Goal: Transaction & Acquisition: Purchase product/service

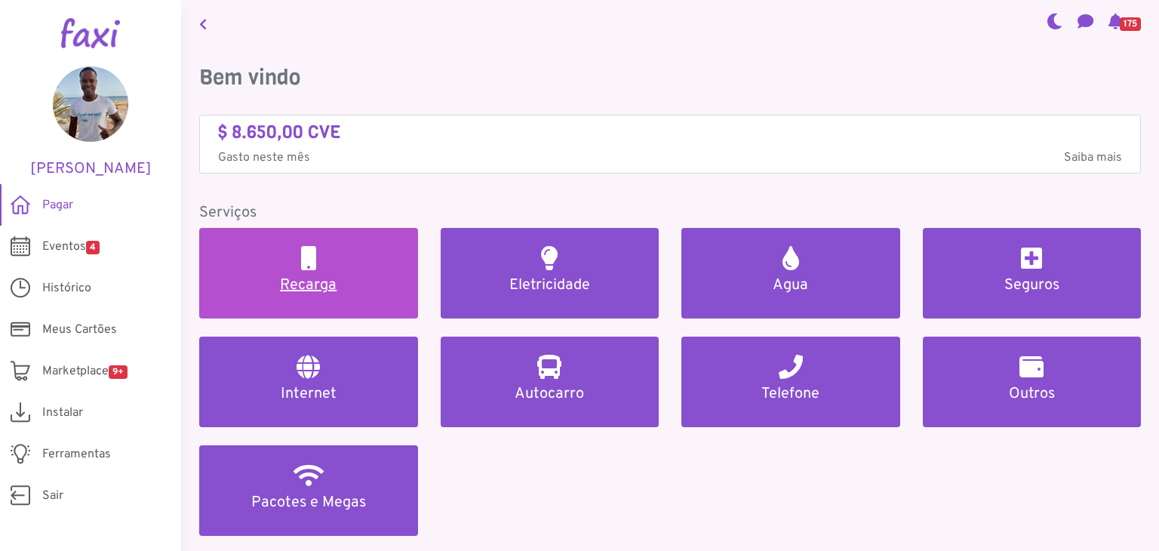
click at [356, 257] on link "Recarga" at bounding box center [308, 273] width 219 height 91
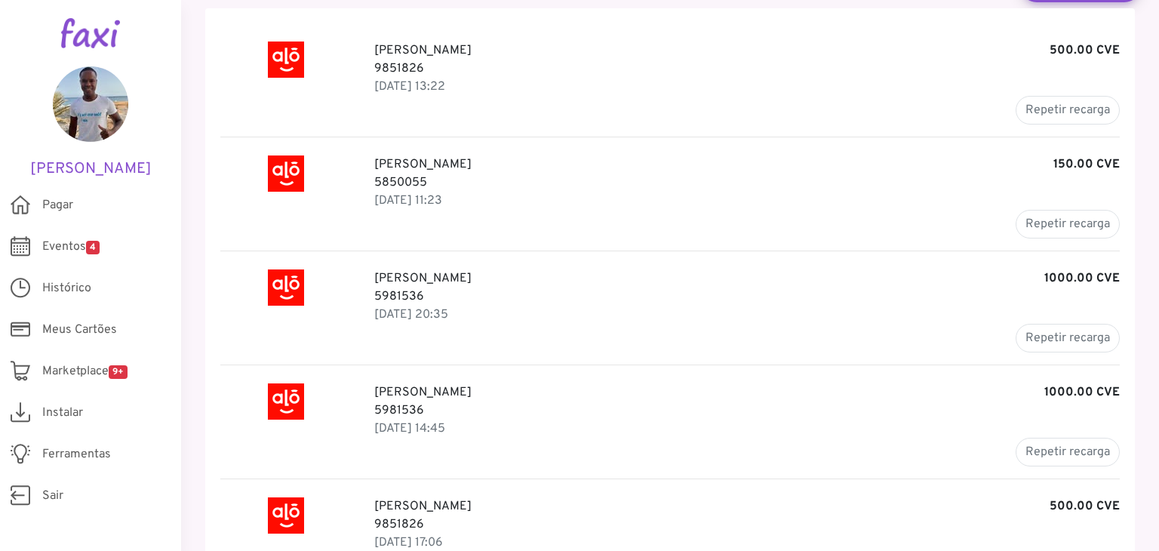
scroll to position [135, 0]
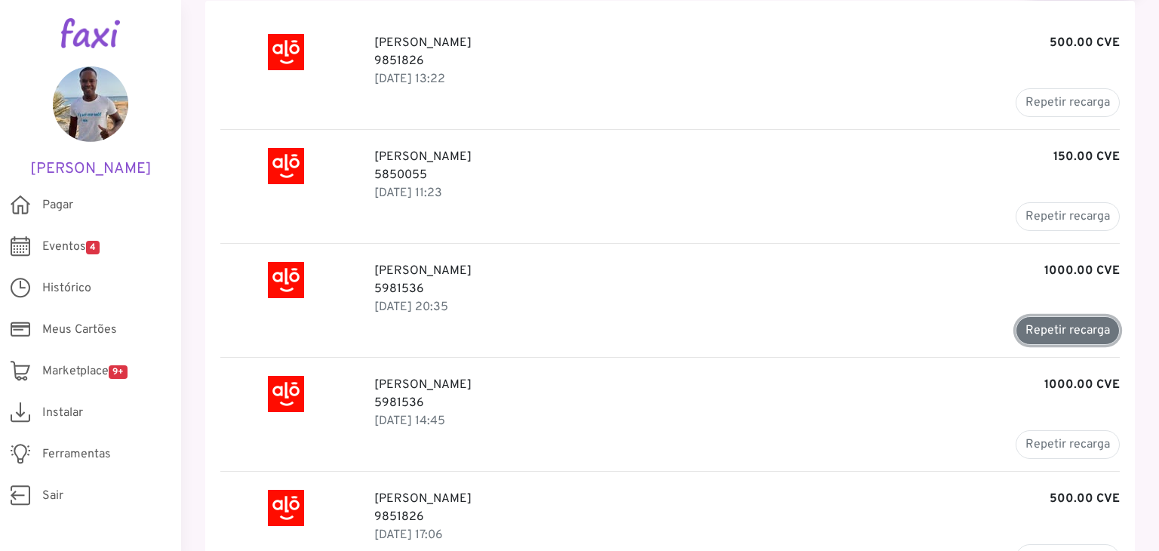
click at [1068, 330] on button "Repetir recarga" at bounding box center [1068, 330] width 104 height 29
type input "*******"
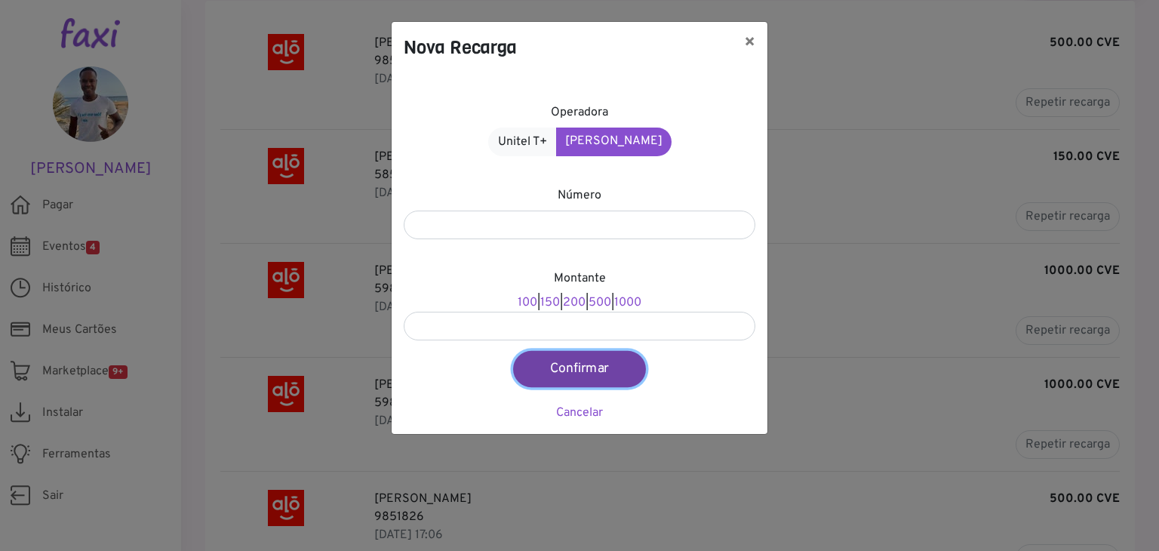
click at [590, 368] on button "Confirmar" at bounding box center [579, 369] width 133 height 36
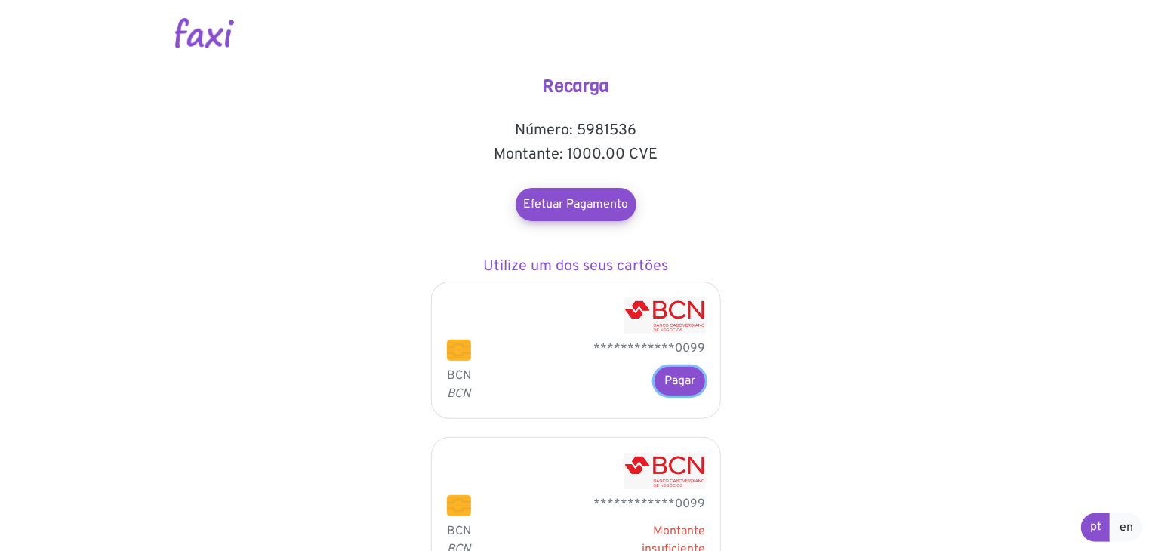
click at [673, 391] on button "Pagar" at bounding box center [679, 381] width 51 height 29
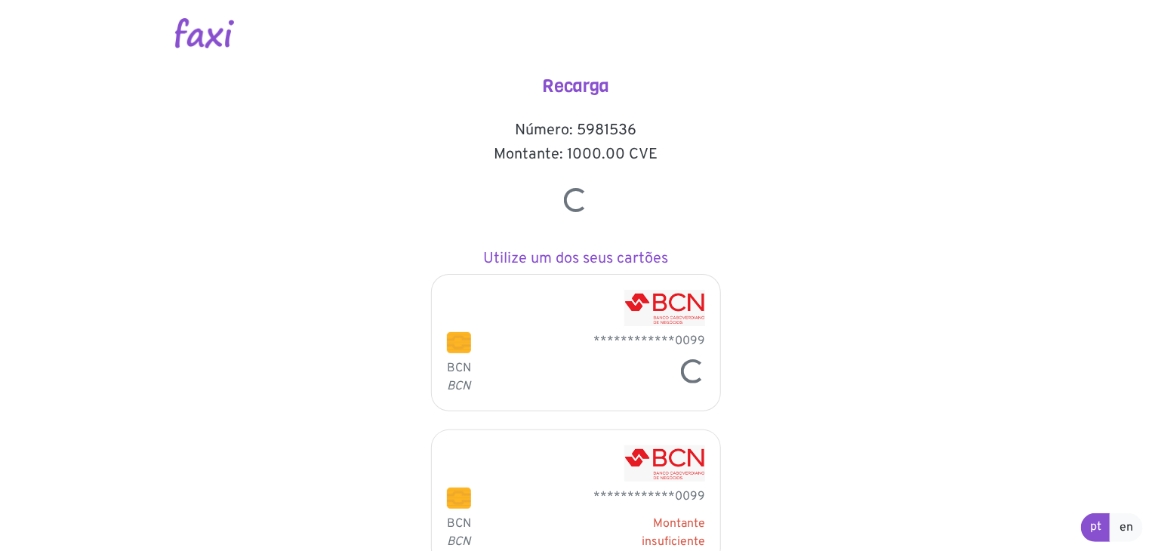
drag, startPoint x: 568, startPoint y: 153, endPoint x: 622, endPoint y: 154, distance: 54.4
click at [622, 154] on h5 "Montante: 1000.00 CVE" at bounding box center [576, 155] width 302 height 18
click at [605, 127] on h5 "Número: 5981536" at bounding box center [576, 131] width 302 height 18
drag, startPoint x: 568, startPoint y: 155, endPoint x: 621, endPoint y: 152, distance: 52.9
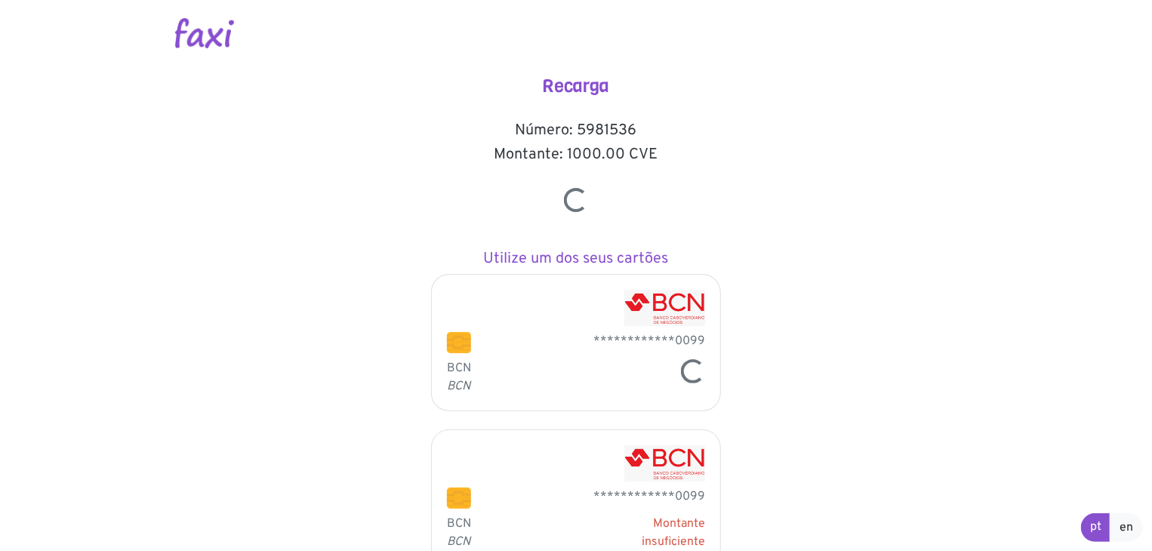
click at [621, 152] on h5 "Montante: 1000.00 CVE" at bounding box center [576, 155] width 302 height 18
drag, startPoint x: 577, startPoint y: 128, endPoint x: 640, endPoint y: 124, distance: 63.5
click at [640, 124] on h5 "Número: 5981536" at bounding box center [576, 131] width 302 height 18
click at [580, 90] on h4 "Recarga" at bounding box center [576, 86] width 302 height 22
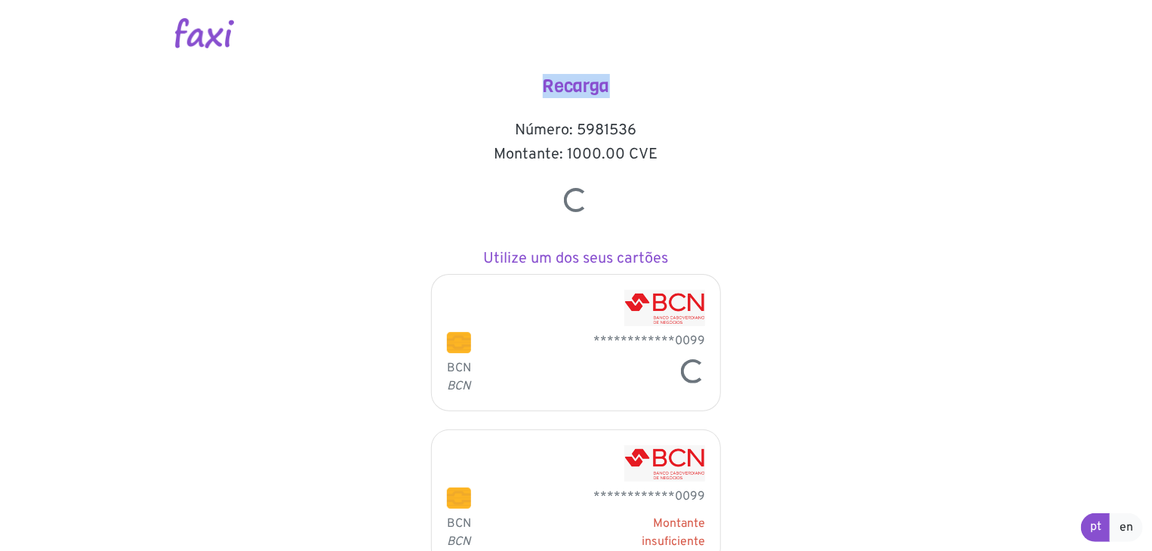
drag, startPoint x: 497, startPoint y: 152, endPoint x: 651, endPoint y: 157, distance: 154.8
click at [651, 157] on h5 "Montante: 1000.00 CVE" at bounding box center [576, 155] width 302 height 18
drag, startPoint x: 654, startPoint y: 154, endPoint x: 491, endPoint y: 141, distance: 163.5
click at [491, 141] on div "**********" at bounding box center [576, 389] width 302 height 629
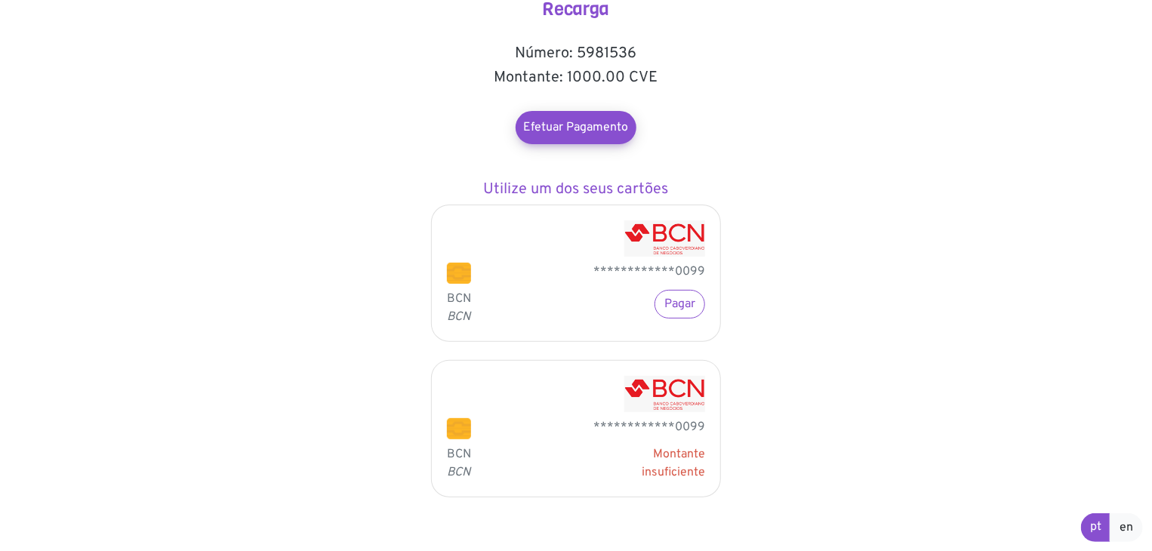
scroll to position [78, 0]
click at [675, 291] on button "Pagar" at bounding box center [679, 303] width 51 height 29
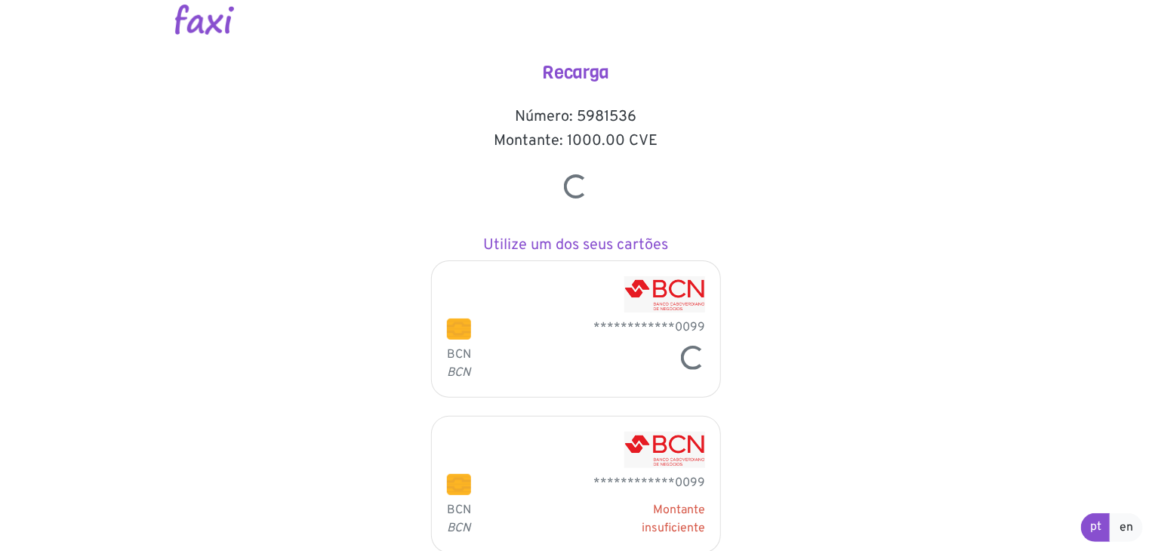
scroll to position [0, 0]
